Goal: Information Seeking & Learning: Learn about a topic

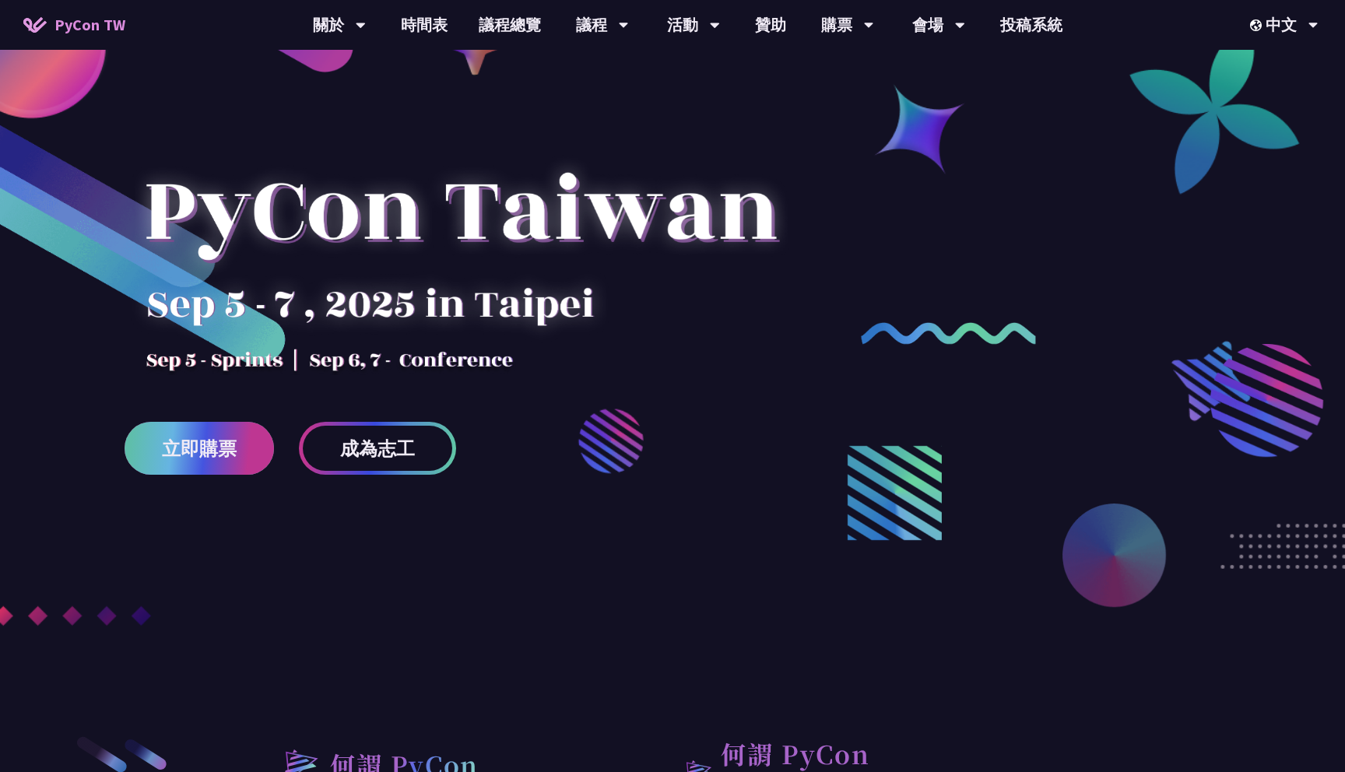
click at [218, 444] on span "立即購票" at bounding box center [199, 448] width 75 height 19
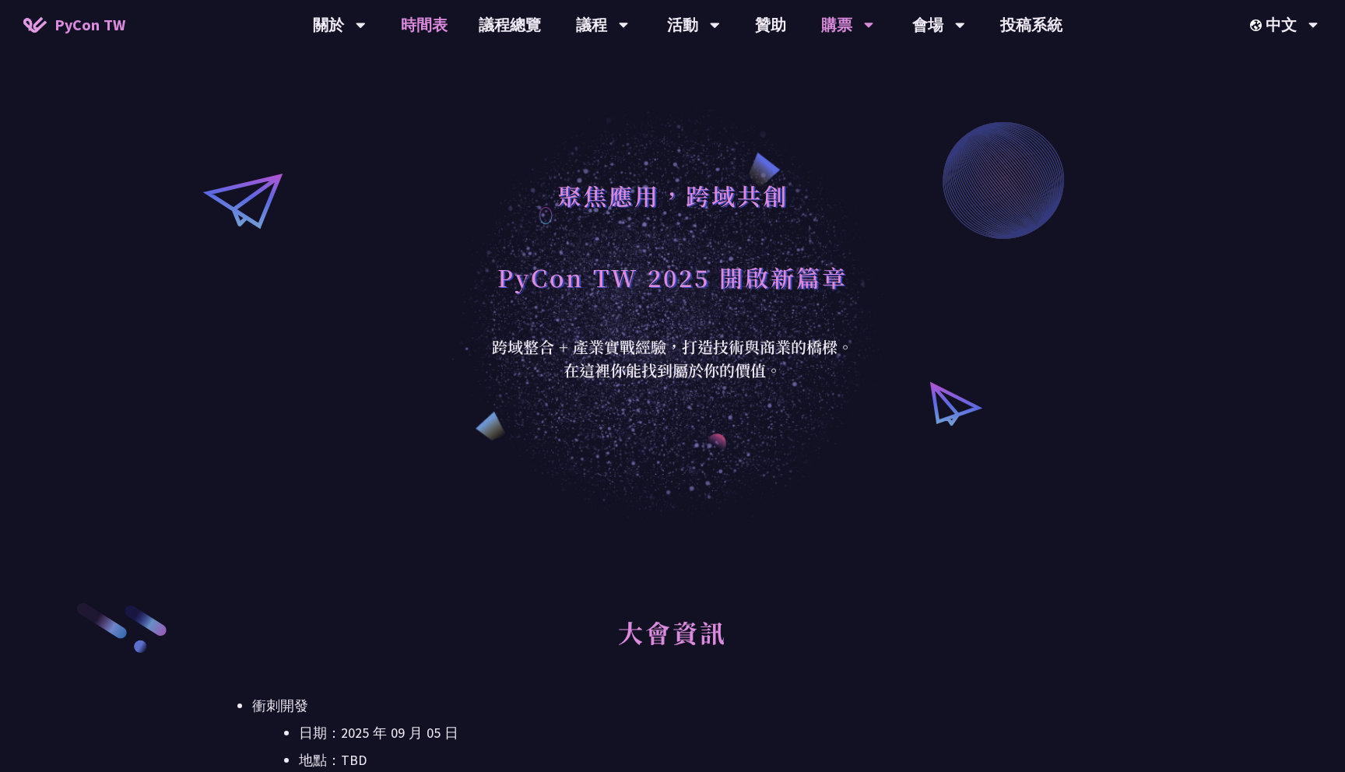
click at [432, 25] on link "時間表" at bounding box center [424, 25] width 78 height 50
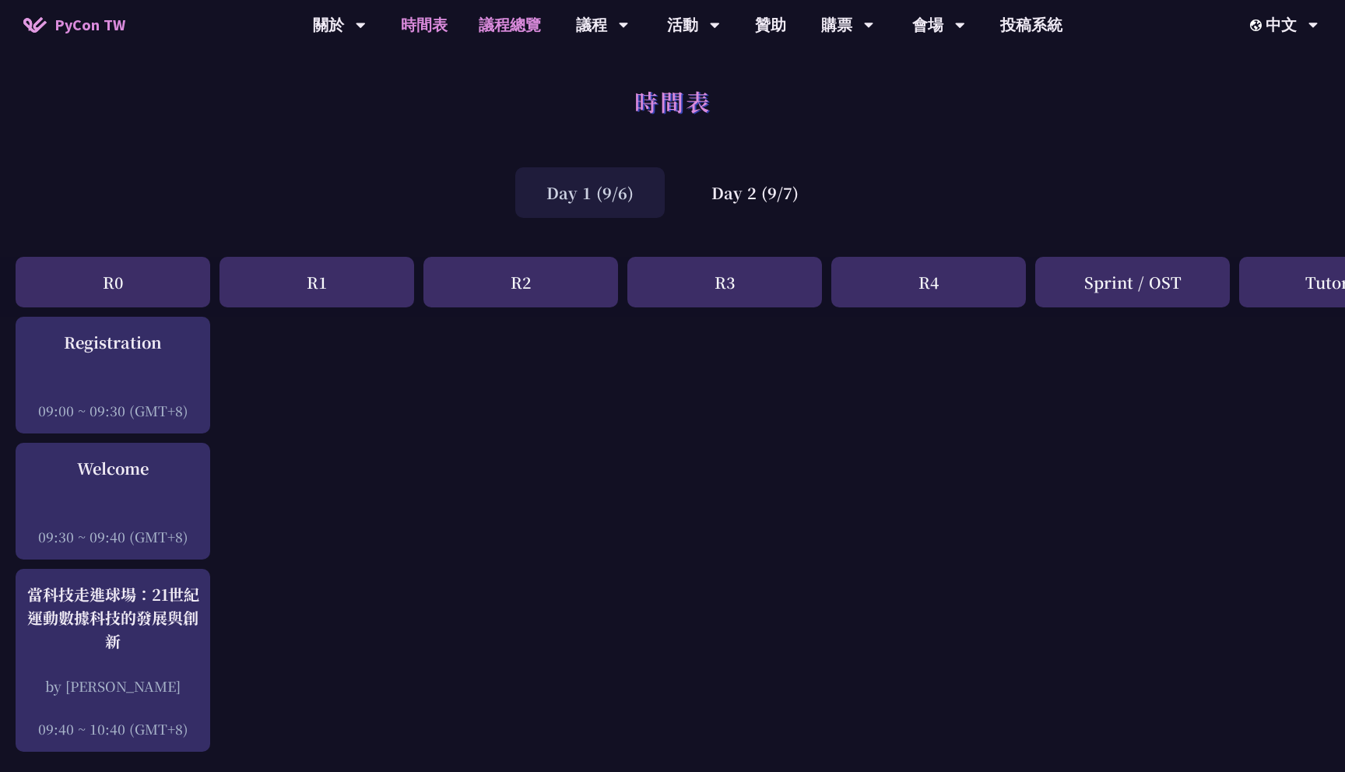
click at [500, 14] on link "議程總覽" at bounding box center [509, 25] width 93 height 50
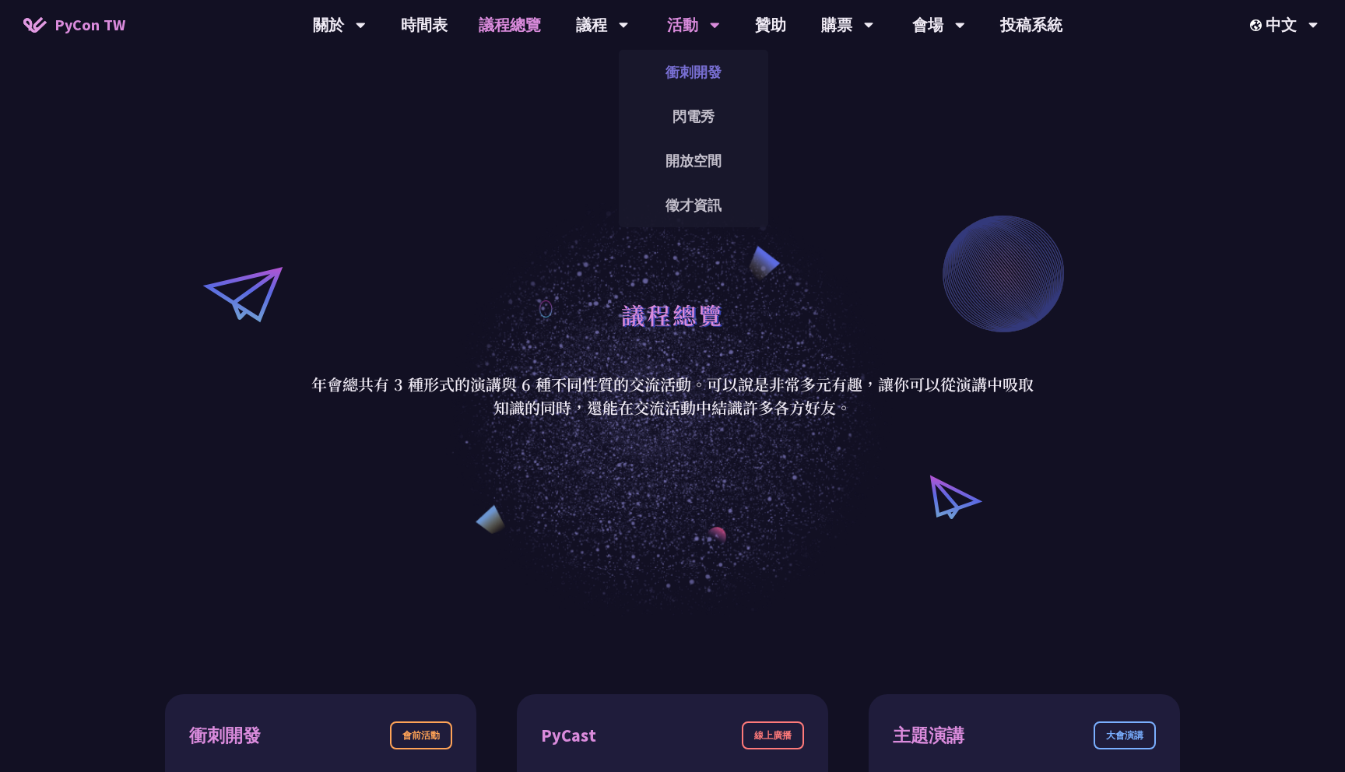
click at [686, 72] on link "衝刺開發" at bounding box center [693, 72] width 149 height 37
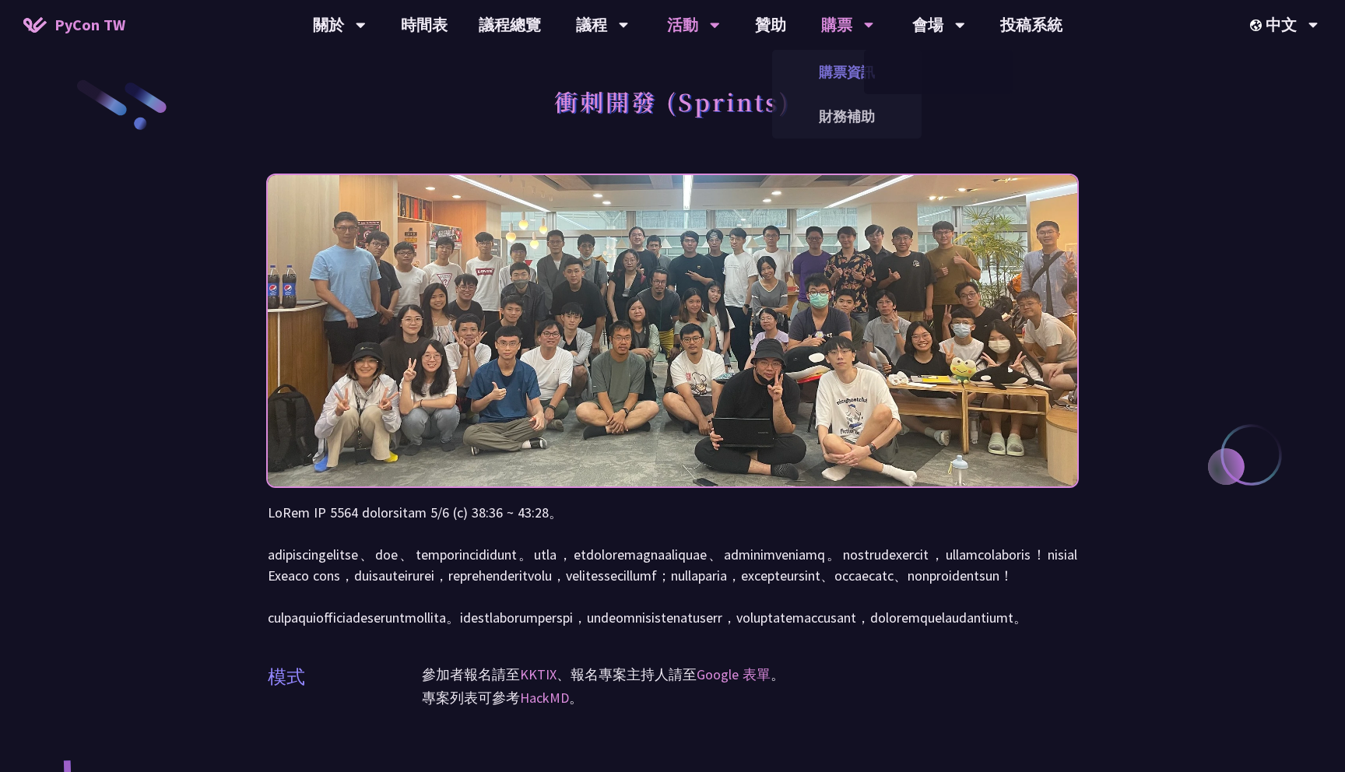
click at [839, 69] on link "購票資訊" at bounding box center [846, 72] width 149 height 37
